Goal: Task Accomplishment & Management: Manage account settings

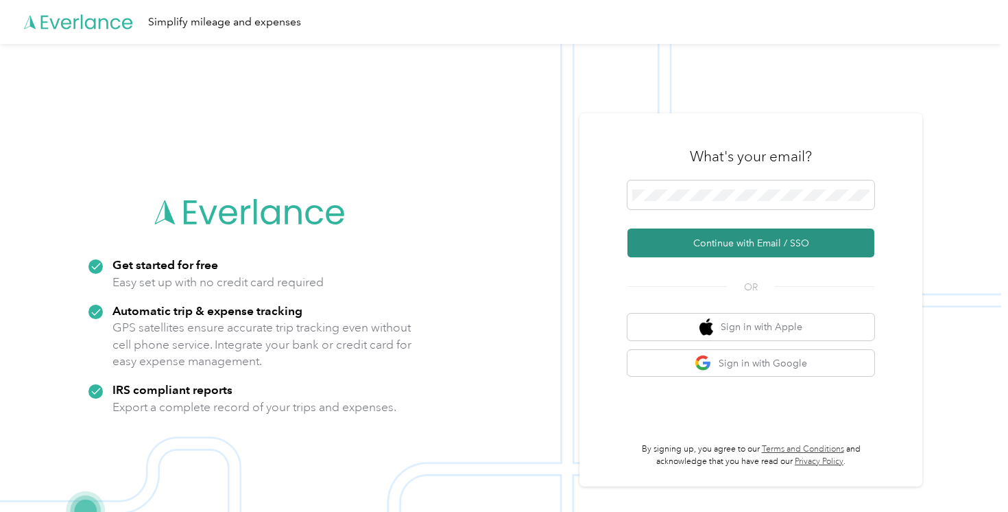
click at [762, 239] on button "Continue with Email / SSO" at bounding box center [750, 242] width 247 height 29
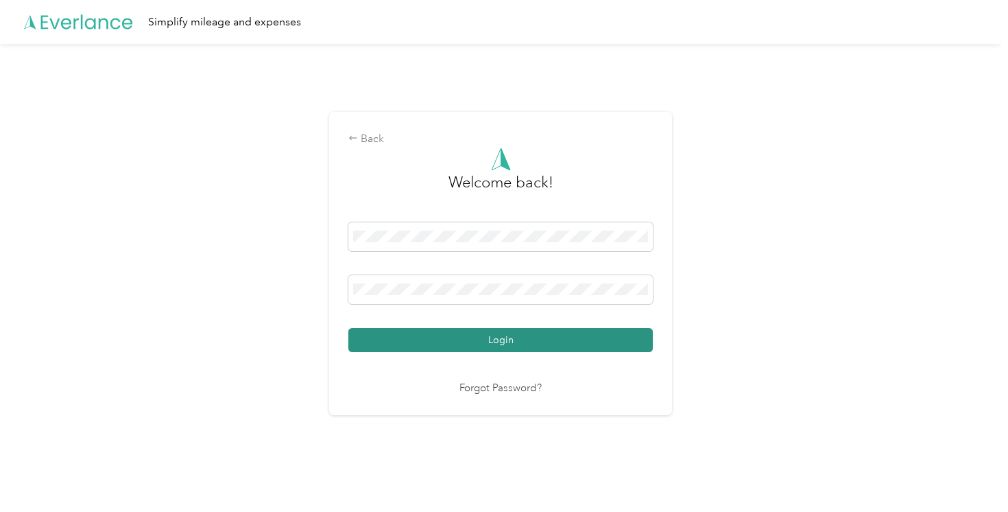
click at [503, 337] on button "Login" at bounding box center [500, 340] width 304 height 24
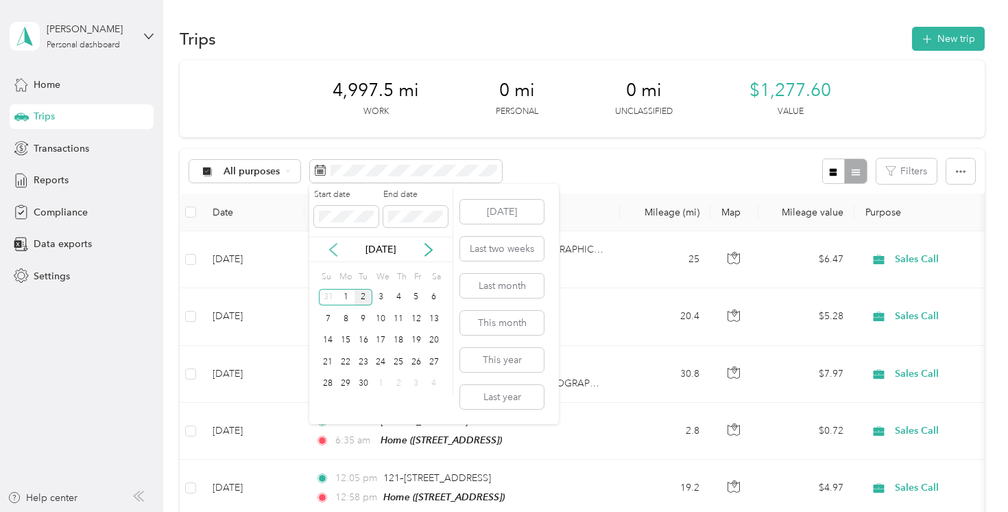
click at [336, 251] on icon at bounding box center [333, 250] width 14 height 14
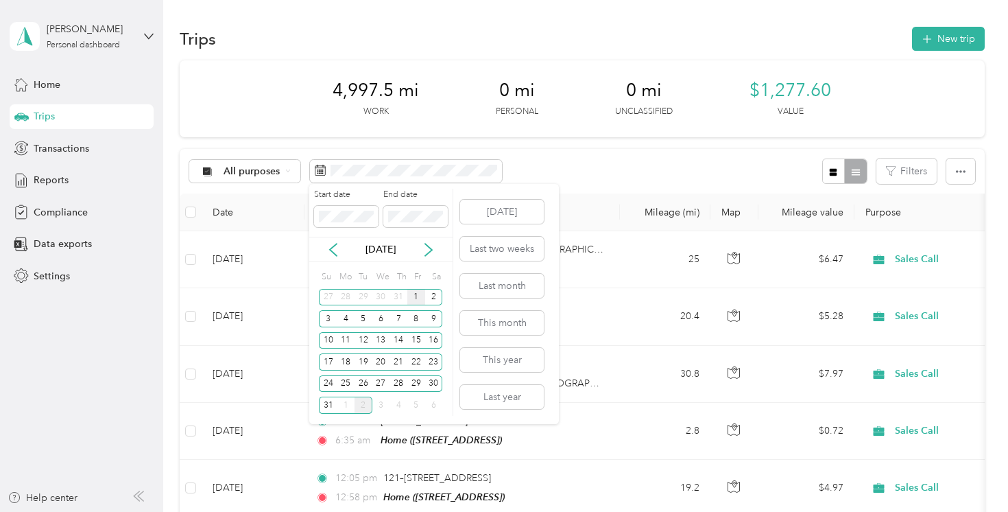
click at [414, 296] on div "1" at bounding box center [416, 297] width 18 height 17
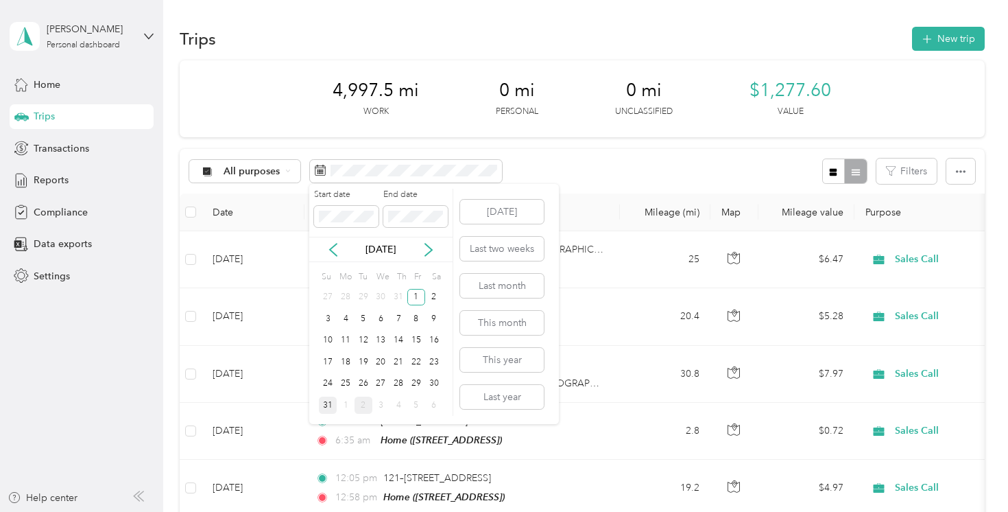
click at [328, 408] on div "31" at bounding box center [328, 404] width 18 height 17
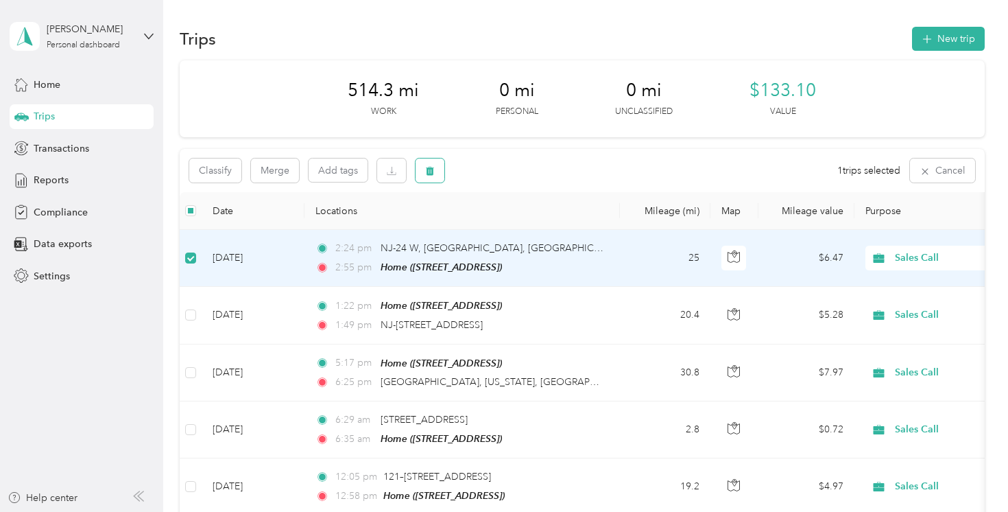
click at [435, 174] on button "button" at bounding box center [430, 170] width 29 height 24
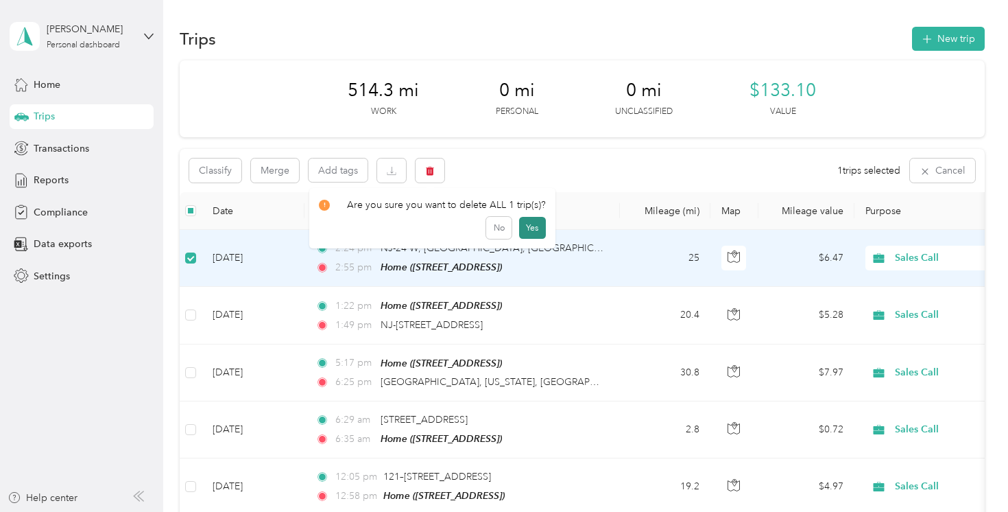
click at [533, 230] on button "Yes" at bounding box center [532, 228] width 27 height 22
click at [435, 170] on button "button" at bounding box center [430, 170] width 29 height 24
click at [527, 232] on button "Yes" at bounding box center [532, 228] width 27 height 22
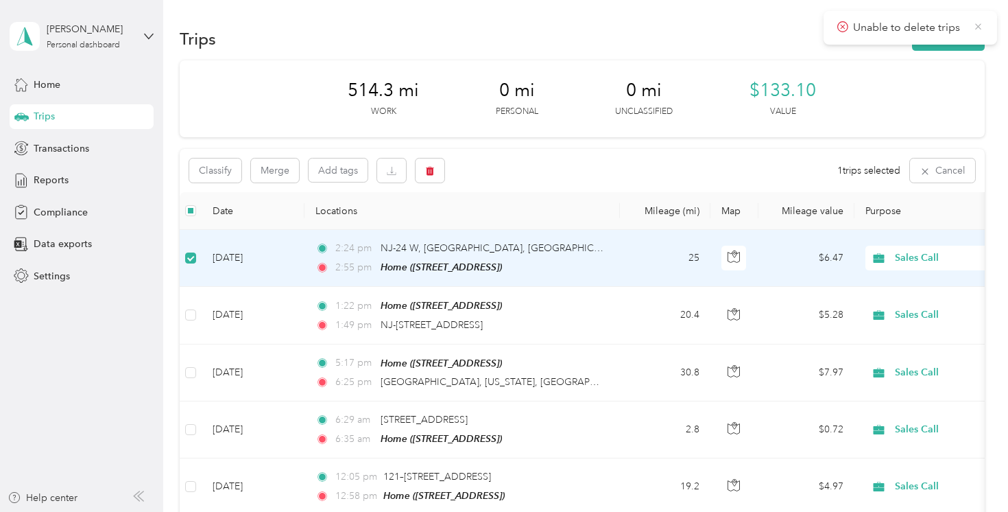
click at [976, 22] on icon at bounding box center [978, 27] width 11 height 12
